Goal: Transaction & Acquisition: Purchase product/service

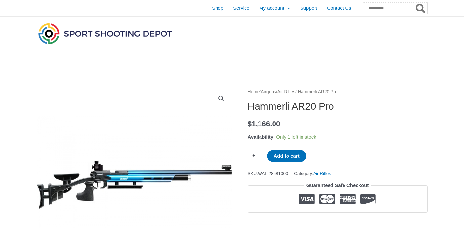
click at [375, 8] on input "Search for:" at bounding box center [395, 8] width 64 height 12
type input "**********"
click at [415, 2] on button "Search" at bounding box center [421, 8] width 13 height 12
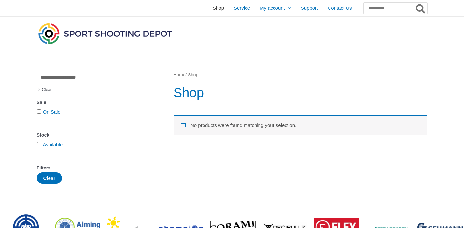
click at [213, 10] on span "Shop" at bounding box center [218, 8] width 11 height 16
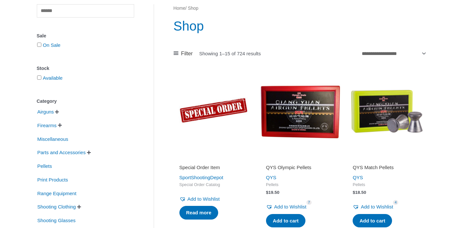
scroll to position [81, 0]
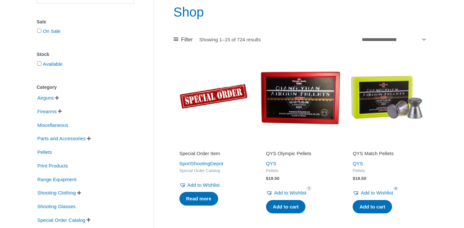
click at [60, 99] on span " " at bounding box center [56, 98] width 5 height 5
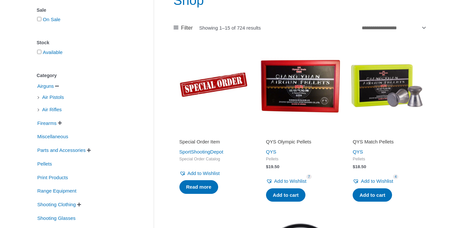
scroll to position [96, 0]
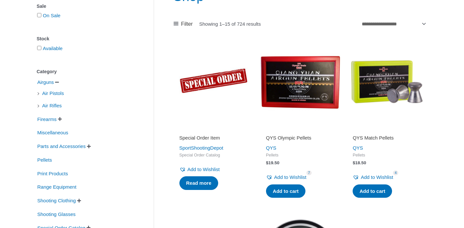
click at [38, 95] on li "Air Pistols" at bounding box center [85, 93] width 97 height 11
click at [51, 96] on span "Air Pistols" at bounding box center [53, 93] width 23 height 11
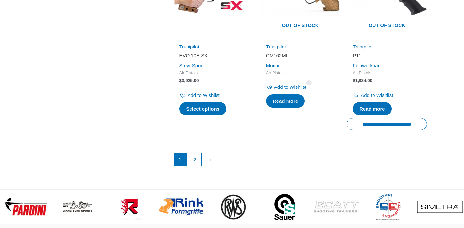
scroll to position [940, 0]
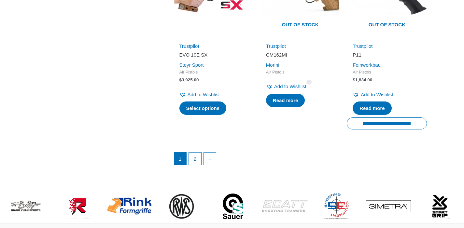
scroll to position [96, 0]
